Goal: Task Accomplishment & Management: Manage account settings

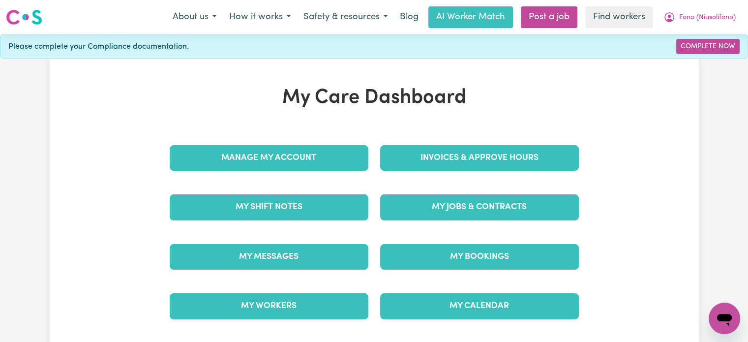
click at [454, 138] on div "Invoices & Approve Hours" at bounding box center [479, 157] width 210 height 49
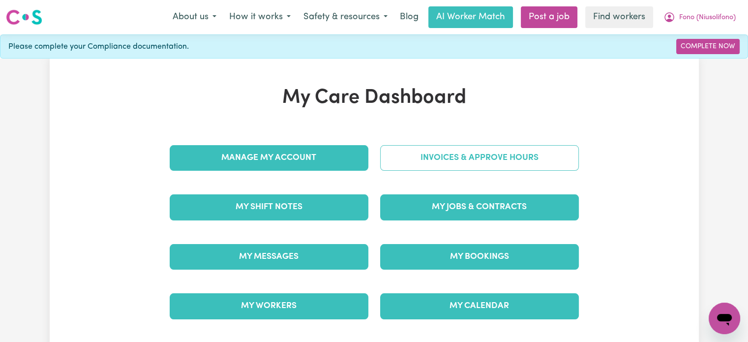
click at [458, 151] on link "Invoices & Approve Hours" at bounding box center [479, 158] width 199 height 26
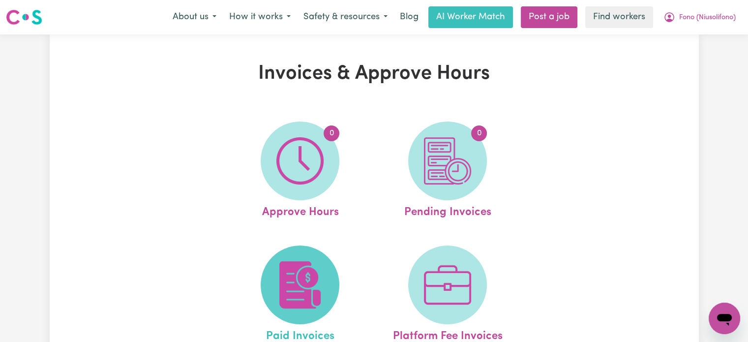
click at [330, 263] on span at bounding box center [299, 284] width 79 height 79
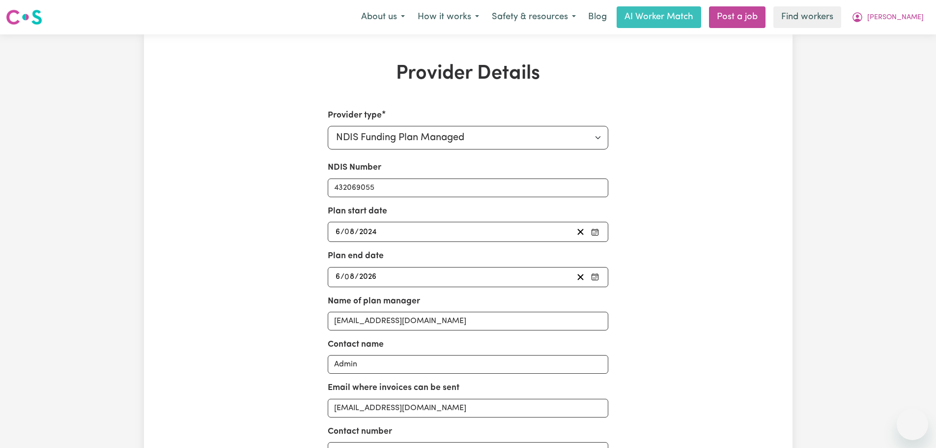
select select "NDIS_FUNDING_PLAN_MANAGED"
drag, startPoint x: 907, startPoint y: 15, endPoint x: 907, endPoint y: 25, distance: 10.3
click at [907, 16] on span "[PERSON_NAME]" at bounding box center [895, 17] width 57 height 11
click at [906, 55] on link "Logout" at bounding box center [891, 56] width 78 height 19
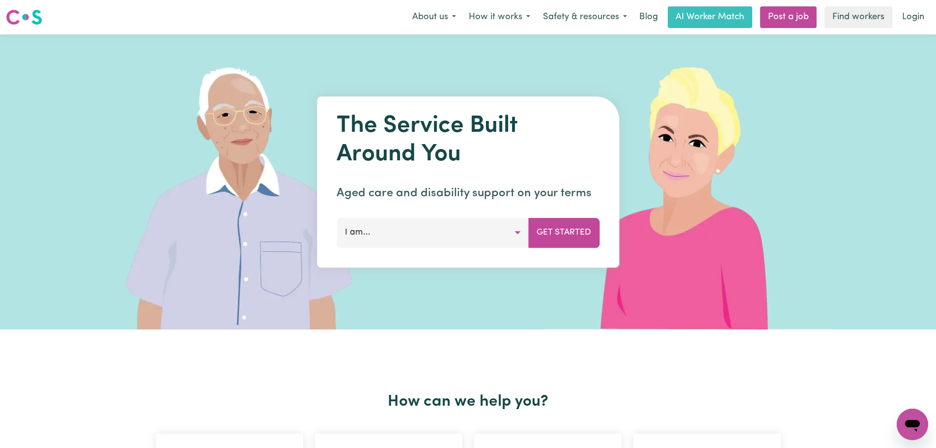
click at [910, 20] on link "Login" at bounding box center [913, 17] width 34 height 22
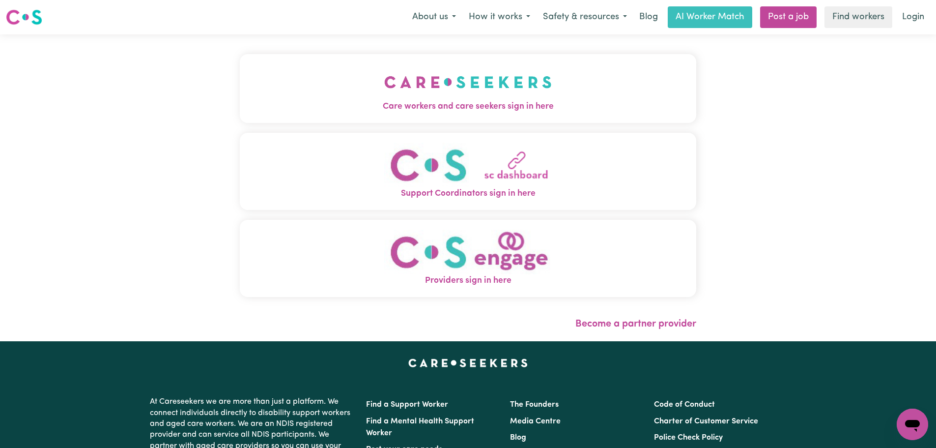
click at [384, 93] on img "Care workers and care seekers sign in here" at bounding box center [468, 82] width 168 height 36
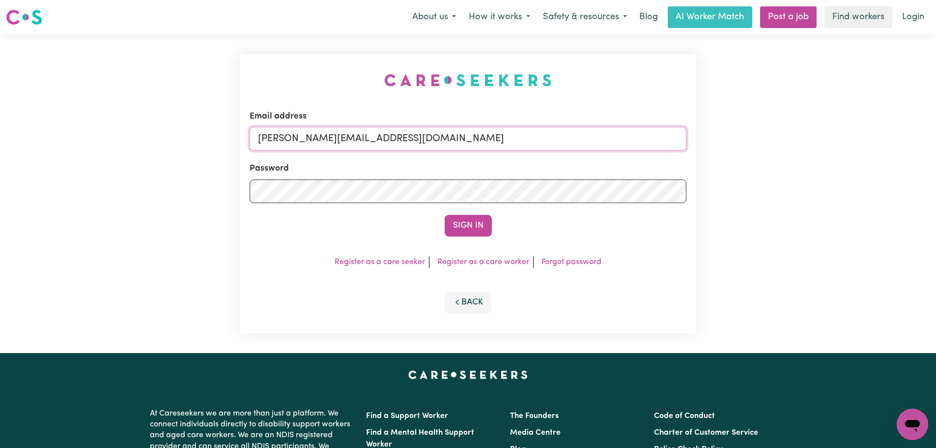
click at [433, 142] on input "[PERSON_NAME][EMAIL_ADDRESS][DOMAIN_NAME]" at bounding box center [468, 139] width 437 height 24
drag, startPoint x: 489, startPoint y: 143, endPoint x: 308, endPoint y: 138, distance: 180.4
click at [308, 138] on input "[EMAIL_ADDRESS][US_STATE][PERSON_NAME][DOMAIN_NAME]" at bounding box center [468, 139] width 437 height 24
click at [473, 227] on button "Sign In" at bounding box center [468, 226] width 47 height 22
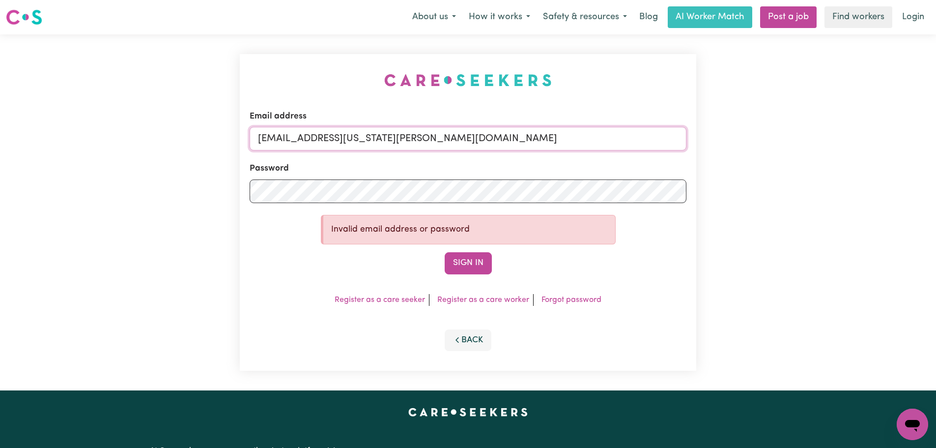
click at [528, 133] on input "[EMAIL_ADDRESS][US_STATE][PERSON_NAME][DOMAIN_NAME]" at bounding box center [468, 139] width 437 height 24
paste input "[EMAIL_ADDRESS][PERSON_NAME][DOMAIN_NAME]"
drag, startPoint x: 486, startPoint y: 143, endPoint x: 308, endPoint y: 142, distance: 177.4
click at [308, 142] on input "superuser~ [EMAIL_ADDRESS][PERSON_NAME][DOMAIN_NAME]" at bounding box center [468, 139] width 437 height 24
type input "[EMAIL_ADDRESS][PERSON_NAME][DOMAIN_NAME]"
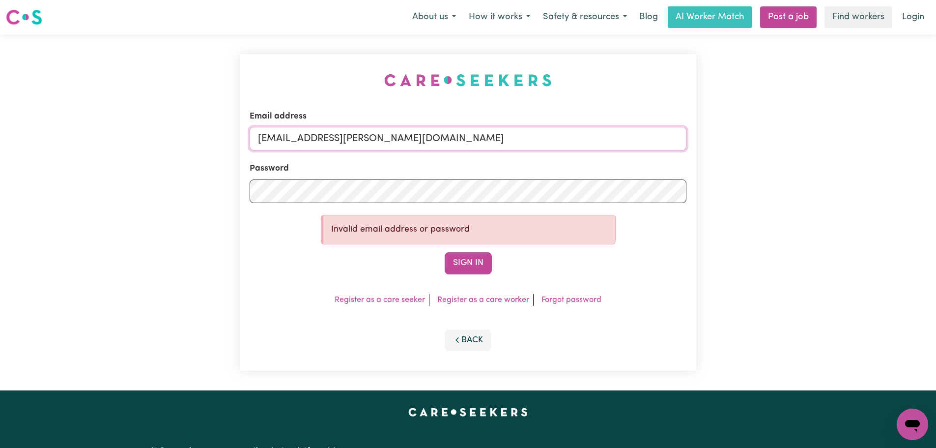
click at [387, 146] on input "[EMAIL_ADDRESS][PERSON_NAME][DOMAIN_NAME]" at bounding box center [468, 139] width 437 height 24
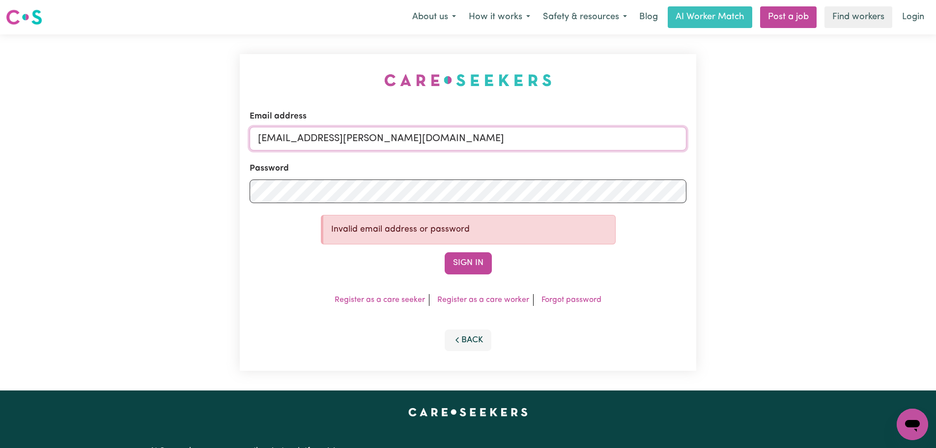
click at [387, 146] on input "[EMAIL_ADDRESS][PERSON_NAME][DOMAIN_NAME]" at bounding box center [468, 139] width 437 height 24
type input "[PERSON_NAME][EMAIL_ADDRESS][DOMAIN_NAME]"
click at [475, 261] on button "Sign In" at bounding box center [468, 263] width 47 height 22
